Goal: Task Accomplishment & Management: Use online tool/utility

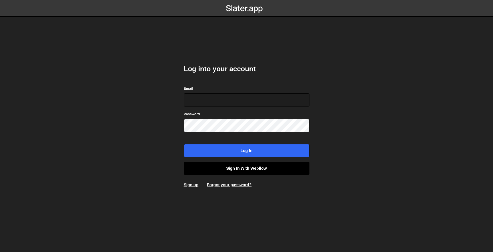
click at [266, 171] on link "Sign in with Webflow" at bounding box center [247, 168] width 126 height 13
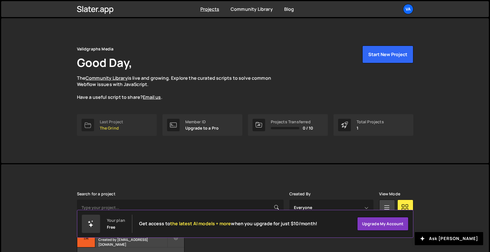
click at [136, 126] on link "Last Project The Grind" at bounding box center [117, 125] width 80 height 22
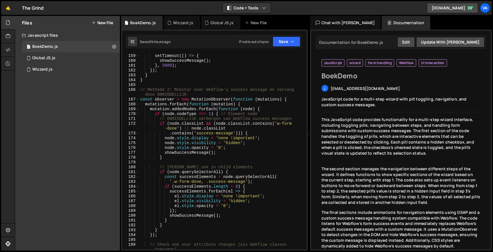
scroll to position [953, 0]
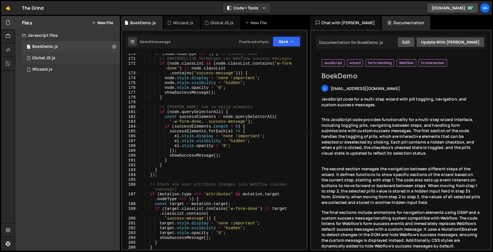
click at [52, 54] on div "1 Global JS.js 0" at bounding box center [71, 57] width 98 height 11
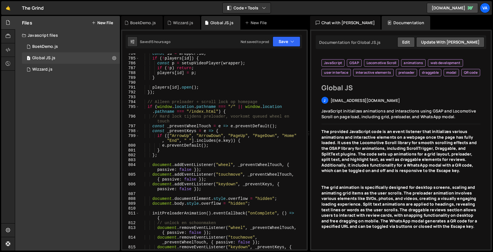
scroll to position [4299, 0]
click at [166, 98] on div "const id = wrapper . id ; if ( ! players [ id ]) { const p = setupVideoPlayer (…" at bounding box center [221, 156] width 165 height 211
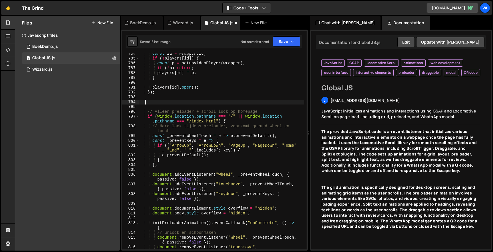
paste textarea "window.addEventListener('orientationchange', setIOSVH);"
type textarea "window.addEventListener('orientationchange', setIOSVH);"
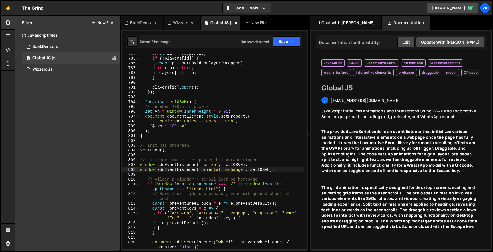
click at [165, 98] on div "const id = wrapper . id ; if ( ! players [ id ]) { const p = setupVideoPlayer (…" at bounding box center [221, 156] width 165 height 211
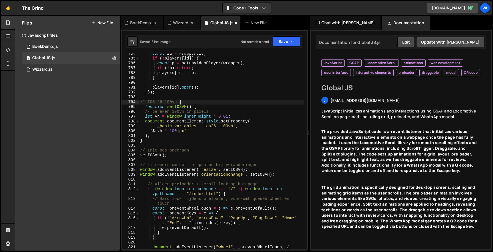
scroll to position [0, 3]
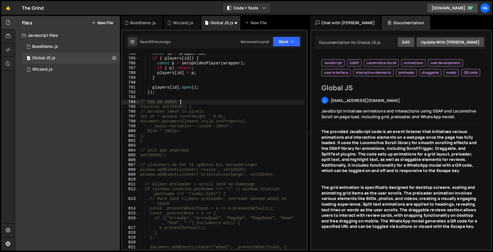
click at [146, 101] on div "const id = wrapper . id ; if ( ! players [ id ]) { const p = setupVideoPlayer (…" at bounding box center [221, 156] width 165 height 211
click at [173, 137] on div "const id = wrapper . id ; if ( ! players [ id ]) { const p = setupVideoPlayer (…" at bounding box center [221, 156] width 165 height 211
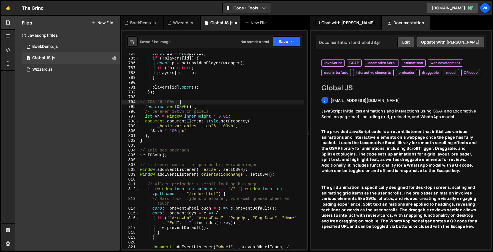
click at [180, 103] on div "const id = wrapper . id ; if ( ! players [ id ]) { const p = setupVideoPlayer (…" at bounding box center [221, 156] width 165 height 211
type textarea "// IOS 26 100vh"
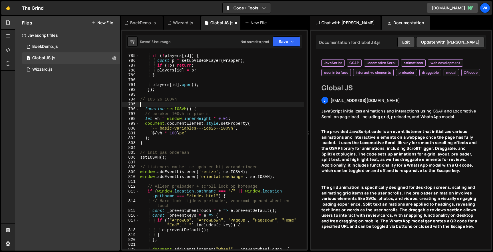
scroll to position [4304, 0]
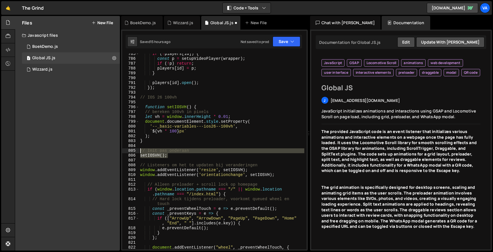
drag, startPoint x: 171, startPoint y: 156, endPoint x: 136, endPoint y: 150, distance: 35.5
click at [136, 150] on div "785 786 787 788 789 790 791 792 793 794 795 796 797 798 799 800 801 802 803 804…" at bounding box center [214, 152] width 184 height 196
type textarea "// Init pas onderaan setIOSVH();"
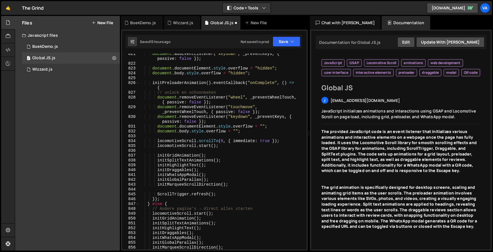
scroll to position [4509, 0]
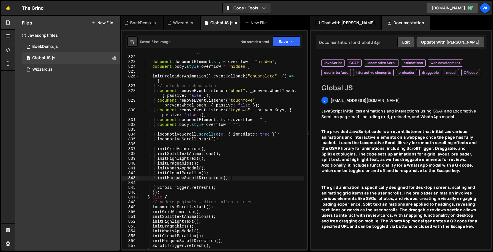
click at [231, 178] on div "document . addEventListener ( "keydown" , _preventKeys , { passive : false }) ;…" at bounding box center [221, 150] width 165 height 211
type textarea "initMarqueeScrollDirection();"
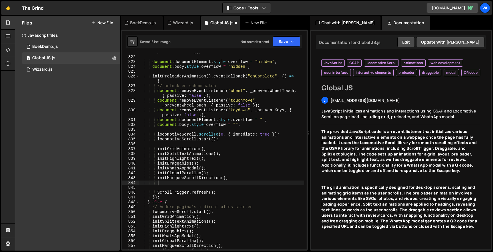
scroll to position [0, 1]
paste textarea "setIOSVH();"
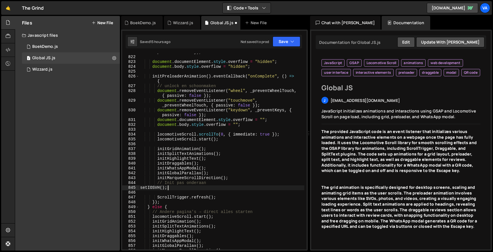
scroll to position [4513, 0]
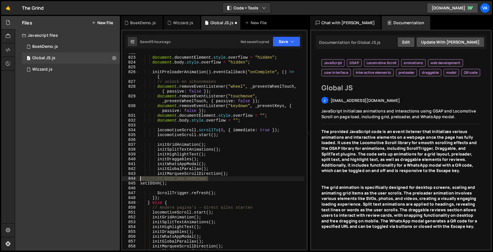
drag, startPoint x: 212, startPoint y: 180, endPoint x: 132, endPoint y: 180, distance: 80.2
click at [132, 180] on div "setIOSVH(); 822 823 824 825 826 827 828 829 830 831 832 833 834 835 836 837 838…" at bounding box center [214, 152] width 184 height 196
type textarea "// Init pas onderaan"
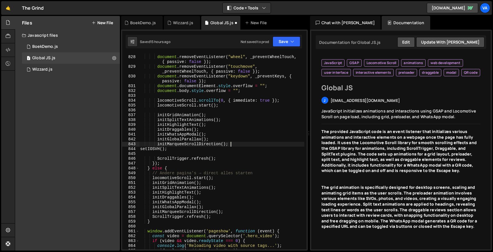
scroll to position [4551, 0]
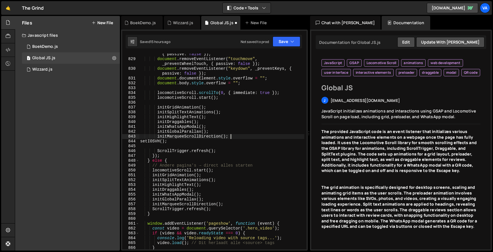
click at [227, 204] on div "document . removeEventListener ( "wheel" , _preventWheelTouch , { passive : fal…" at bounding box center [221, 152] width 165 height 211
type textarea "initMarqueeScrollDirection();"
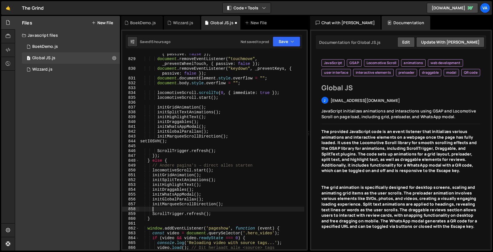
scroll to position [0, 1]
paste textarea "setIOSVH();"
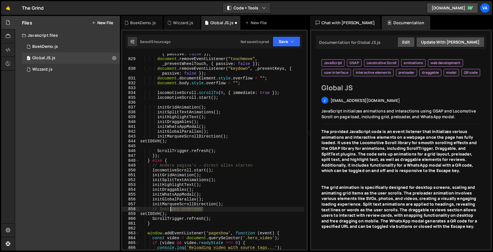
drag, startPoint x: 198, startPoint y: 209, endPoint x: 107, endPoint y: 209, distance: 91.0
click at [107, 209] on div "Files New File Javascript files 1 BoekDemo.js 0 1 Global JS.js 0 1 Wizzard.js 0" at bounding box center [254, 133] width 478 height 235
type textarea "// Init pas onderaan"
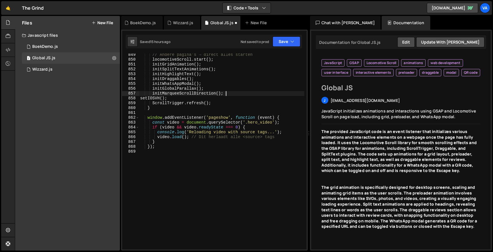
scroll to position [0, 0]
click at [281, 40] on button "Save" at bounding box center [286, 42] width 28 height 10
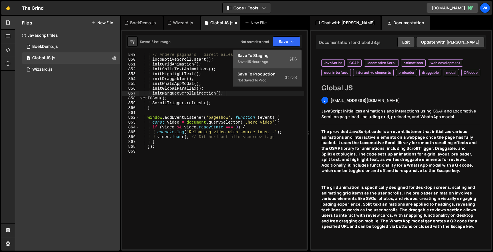
click at [273, 53] on div "Save to Staging S" at bounding box center [266, 56] width 59 height 6
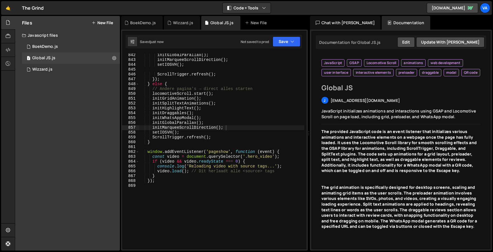
scroll to position [4618, 0]
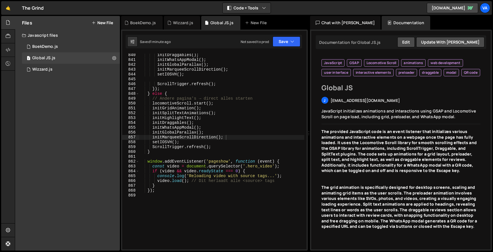
type textarea "setIOSVH();"
drag, startPoint x: 190, startPoint y: 142, endPoint x: 114, endPoint y: 142, distance: 75.3
click at [114, 142] on div "Files New File Javascript files 1 BoekDemo.js 0 1 Global JS.js 0 1 Wizzard.js 0" at bounding box center [254, 133] width 478 height 235
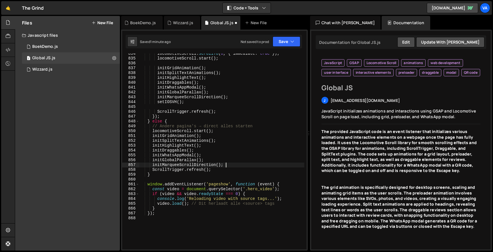
scroll to position [4588, 0]
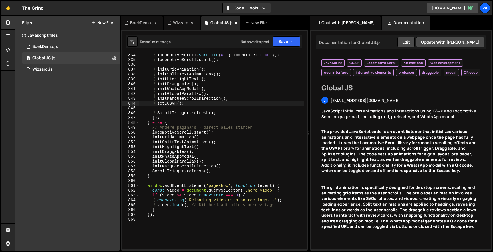
drag, startPoint x: 186, startPoint y: 106, endPoint x: 118, endPoint y: 106, distance: 67.3
click at [118, 106] on div "Files New File Javascript files 1 BoekDemo.js 0 1 Global JS.js 0 1 Wizzard.js 0" at bounding box center [254, 133] width 478 height 235
type textarea "setIOSVH();"
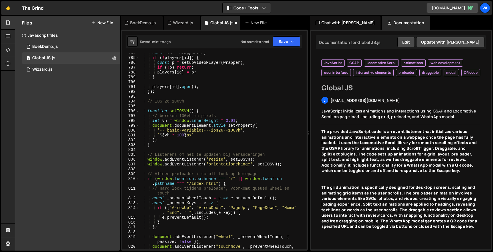
scroll to position [4297, 0]
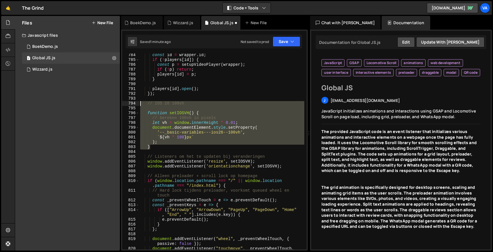
drag, startPoint x: 155, startPoint y: 148, endPoint x: 132, endPoint y: 103, distance: 51.3
click at [132, 103] on div "initMarqueeScrollDirection(); 784 785 786 787 788 789 790 791 792 793 794 795 7…" at bounding box center [214, 152] width 184 height 196
type textarea "// IOS 26 100vh"
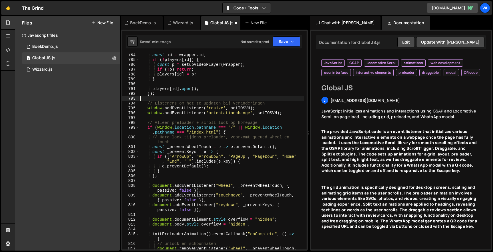
click at [287, 35] on div "Saved 1 minute ago Not saved to prod Upgrade to Edit Save Save to Staging S Sav…" at bounding box center [214, 42] width 176 height 14
click at [282, 43] on button "Save" at bounding box center [286, 42] width 28 height 10
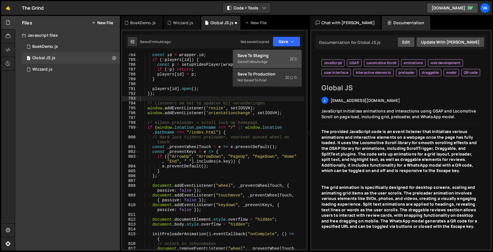
click at [272, 57] on div "Save to Staging S" at bounding box center [266, 56] width 59 height 6
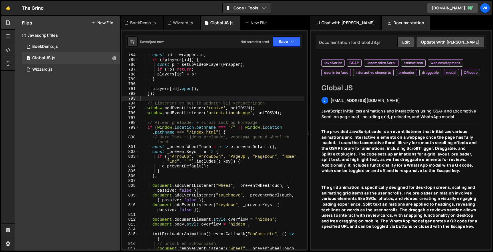
click at [477, 17] on div "Chat with Slater AI Documentation" at bounding box center [401, 23] width 183 height 14
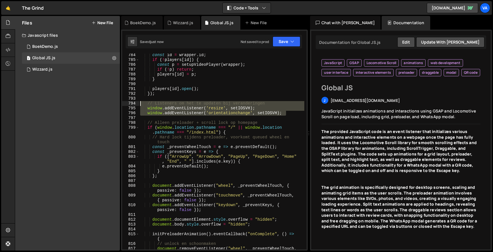
drag, startPoint x: 290, startPoint y: 113, endPoint x: 131, endPoint y: 104, distance: 159.4
click at [131, 104] on div "window.addEventListener('orientationchange', setIOSVH); 784 785 786 787 788 789…" at bounding box center [214, 152] width 184 height 196
type textarea "// Listeners om het te updaten bij veranderingen window.addEventListener('resiz…"
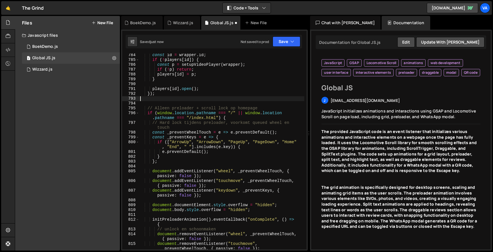
type textarea "});"
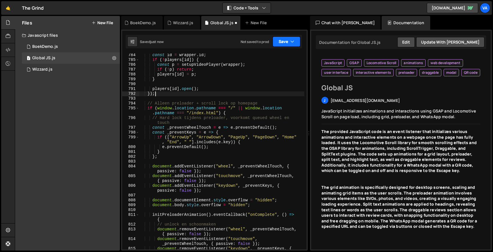
click at [286, 40] on button "Save" at bounding box center [286, 42] width 28 height 10
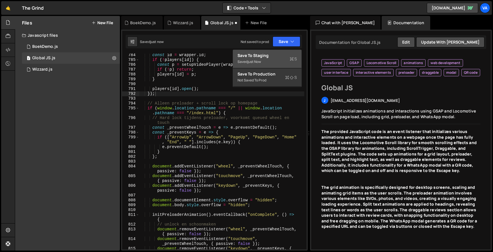
click at [266, 51] on button "Save to Staging S Saved just now" at bounding box center [267, 59] width 68 height 19
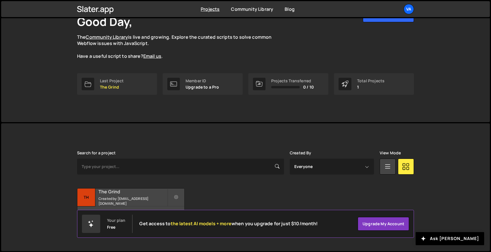
scroll to position [41, 0]
click at [127, 193] on h2 "The Grind" at bounding box center [132, 192] width 69 height 6
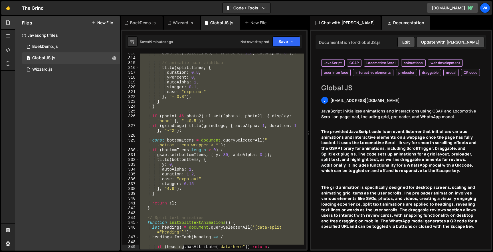
scroll to position [1651, 0]
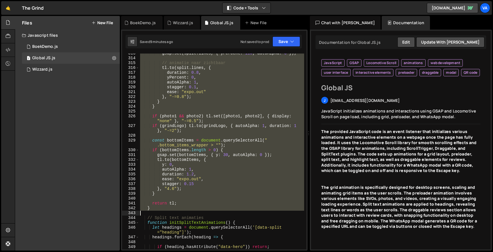
drag, startPoint x: 147, startPoint y: 68, endPoint x: 184, endPoint y: 213, distance: 149.2
click at [184, 213] on div "gsap . set ( split . lines , { yPercent : 110 , autoAlpha : 0 }) ; // animatie …" at bounding box center [221, 154] width 165 height 206
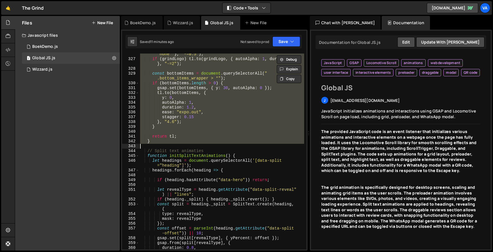
scroll to position [1716, 0]
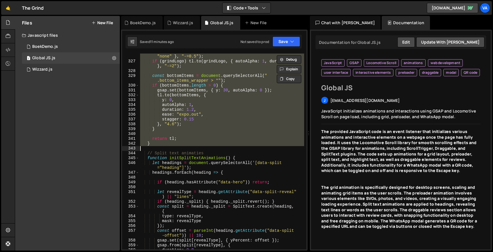
click at [173, 143] on div "if ( photo1 && photo2 ) tl . set ([ photo1 , photo2 ] , { display : "none" } , …" at bounding box center [221, 152] width 165 height 196
type textarea "}"
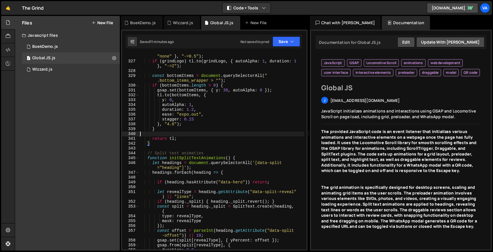
click at [174, 132] on div "if ( photo1 && photo2 ) tl . set ([ photo1 , photo2 ] , { display : "none" } , …" at bounding box center [221, 154] width 165 height 211
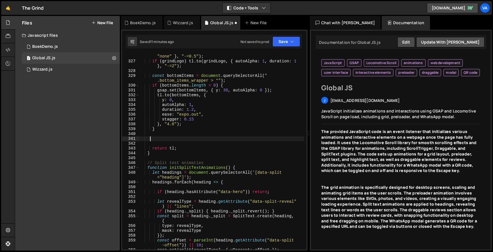
paste textarea
click at [147, 147] on div "if ( photo1 && photo2 ) tl . set ([ photo1 , photo2 ] , { display : "none" } , …" at bounding box center [221, 154] width 165 height 211
type textarea "return tl;"
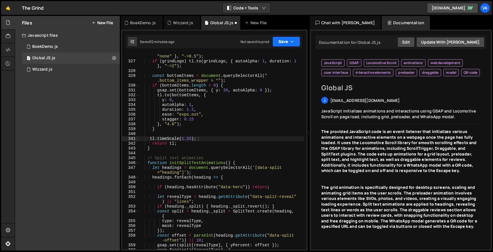
click at [286, 45] on button "Save" at bounding box center [286, 42] width 28 height 10
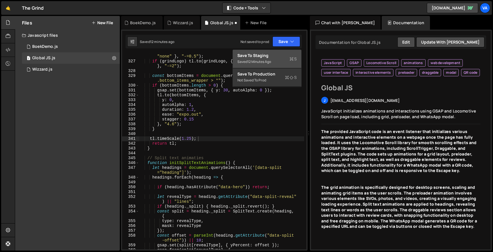
click at [272, 52] on button "Save to Staging S Saved 12 minutes ago" at bounding box center [267, 59] width 68 height 19
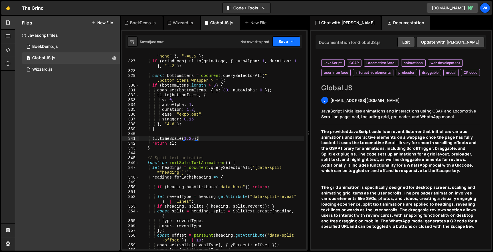
click at [286, 44] on button "Save" at bounding box center [286, 42] width 28 height 10
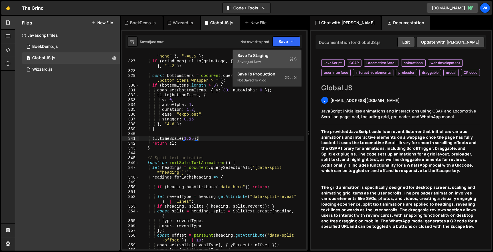
click at [273, 62] on div "Saved just now" at bounding box center [266, 61] width 59 height 7
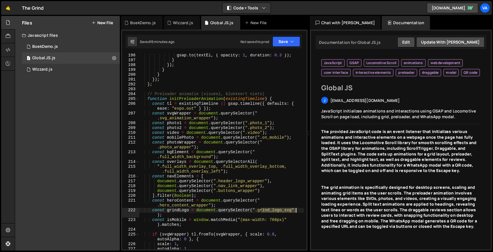
drag, startPoint x: 261, startPoint y: 210, endPoint x: 296, endPoint y: 210, distance: 34.2
click at [296, 210] on div "gsap . to ( textEl , { opacity : 1 , duration : 0.3 }) ; } }) ; } } }) ; } ; //…" at bounding box center [221, 156] width 165 height 206
click at [254, 207] on div "gsap . to ( textEl , { opacity : 1 , duration : 0.3 }) ; } }) ; } } }) ; } ; //…" at bounding box center [221, 156] width 165 height 206
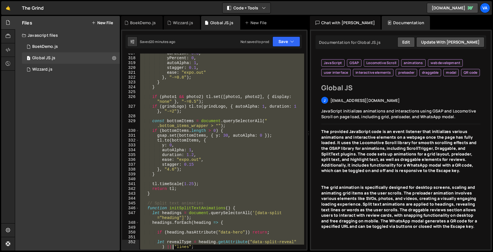
scroll to position [1681, 0]
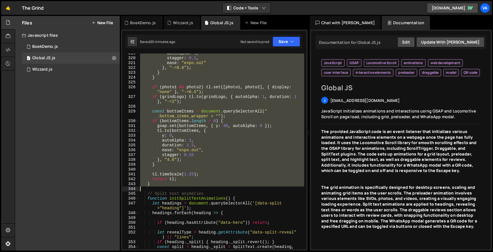
drag, startPoint x: 147, startPoint y: 127, endPoint x: 159, endPoint y: 188, distance: 62.1
click at [159, 188] on div "autoAlpha : 1 , stagger : 0.1 , ease : "expo.out" } , "-=0.8" ) ; } } if ( phot…" at bounding box center [221, 156] width 165 height 211
click at [184, 132] on div "autoAlpha : 1 , stagger : 0.1 , ease : "expo.out" } , "-=0.8" ) ; } } if ( phot…" at bounding box center [221, 152] width 165 height 196
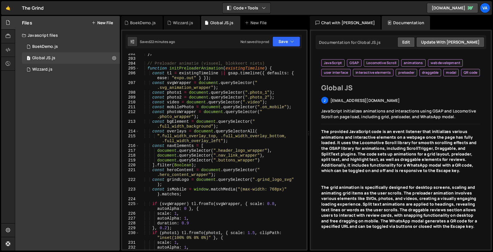
scroll to position [0, 0]
click at [191, 184] on div "} ; // Preloader animatie (visueel, blokkeert niets) function initPreloaderAnim…" at bounding box center [221, 155] width 165 height 206
type textarea "const grindLogo = document.querySelector(".grind_logo_svg");"
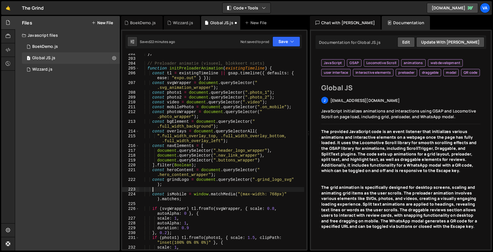
paste textarea "if (grindLogo) gsap.set(grindLogo, { autoAlpha: 0 });"
type textarea "if (grindLogo) gsap.set(grindLogo, { autoAlpha: 0 });"
click at [286, 39] on button "Save" at bounding box center [286, 42] width 28 height 10
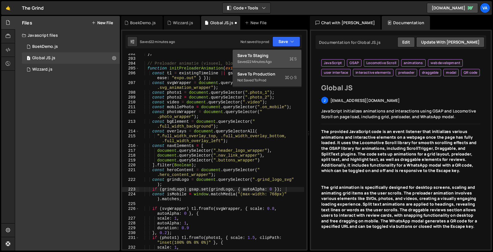
click at [276, 50] on button "Save to Staging S Saved 22 minutes ago" at bounding box center [267, 59] width 68 height 19
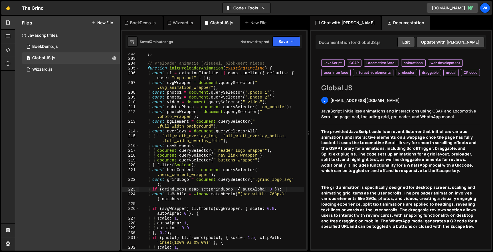
click at [293, 1] on div "Hold on a sec... Are you certain you wish to leave this page? Any changes you'v…" at bounding box center [246, 126] width 493 height 252
click at [280, 190] on div "} ; // Preloader animatie (visueel, blokkeert niets) function initPreloaderAnim…" at bounding box center [221, 155] width 165 height 206
drag, startPoint x: 291, startPoint y: 189, endPoint x: 105, endPoint y: 188, distance: 185.7
click at [105, 188] on div "Files New File Javascript files 1 BoekDemo.js 0 1 Global JS.js 0 1 Wizzard.js 0" at bounding box center [254, 133] width 478 height 235
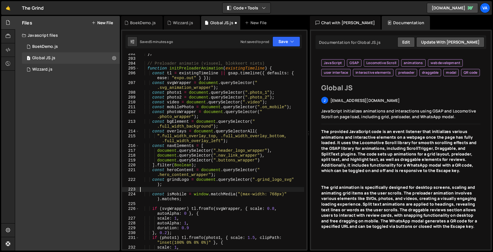
type textarea "const grindLogo = document.querySelector(".grind_logo_svg");"
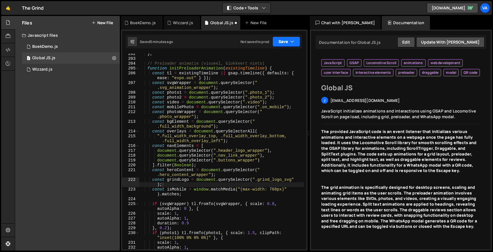
click at [285, 39] on button "Save" at bounding box center [286, 42] width 28 height 10
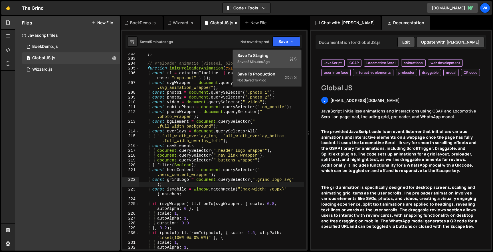
click at [282, 58] on div "Saved 5 minutes ago" at bounding box center [266, 61] width 59 height 7
